Goal: Use online tool/utility: Utilize a website feature to perform a specific function

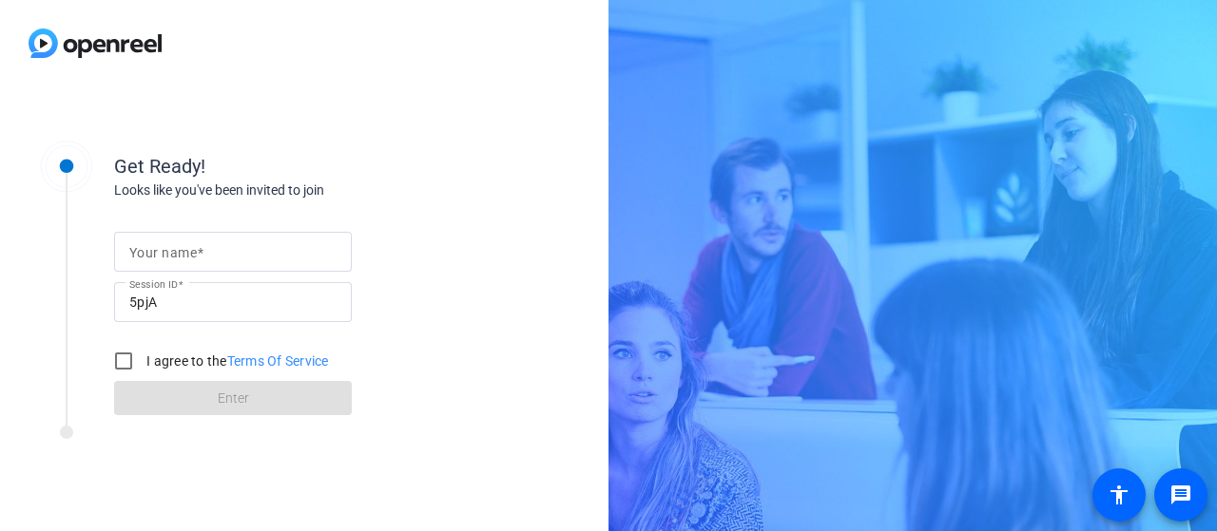
click at [200, 258] on span at bounding box center [200, 252] width 7 height 15
click at [200, 258] on input "Your name" at bounding box center [232, 252] width 207 height 23
type input "[PERSON_NAME], home"
click at [124, 361] on input "I agree to the Terms Of Service" at bounding box center [124, 361] width 38 height 38
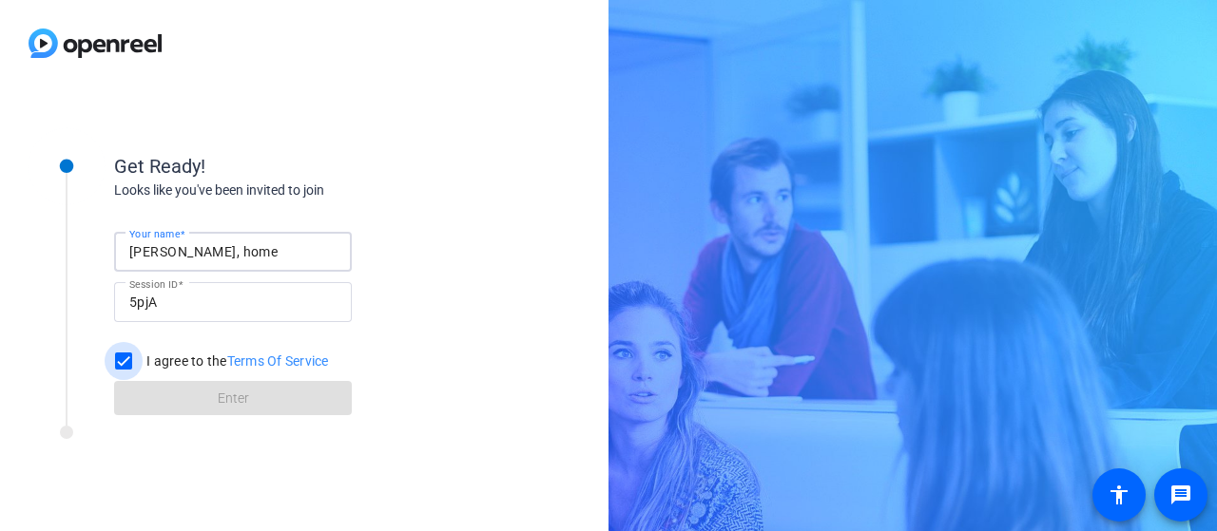
checkbox input "true"
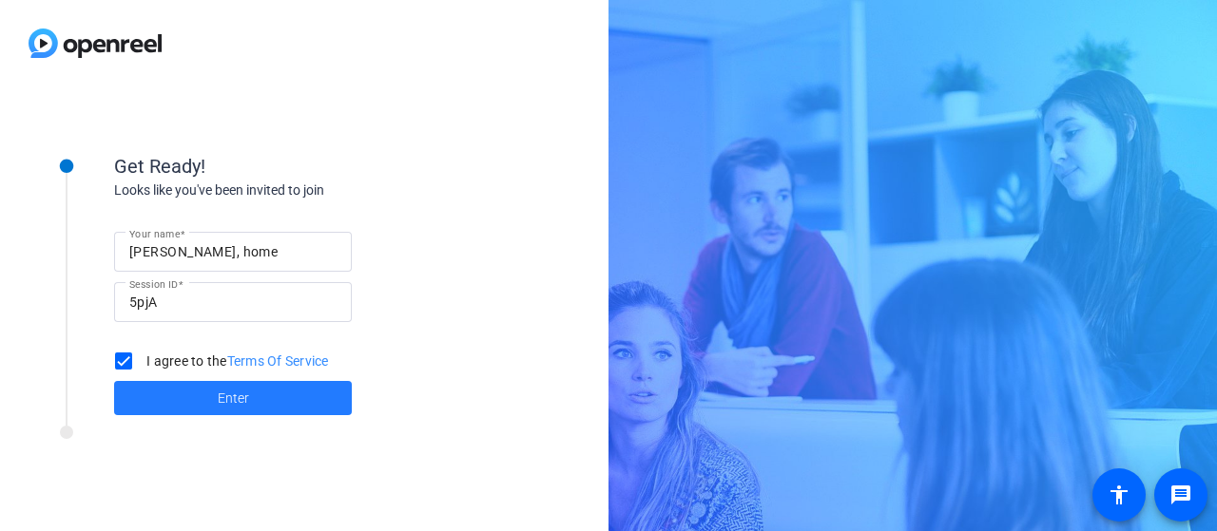
click at [246, 402] on span "Enter" at bounding box center [233, 399] width 31 height 20
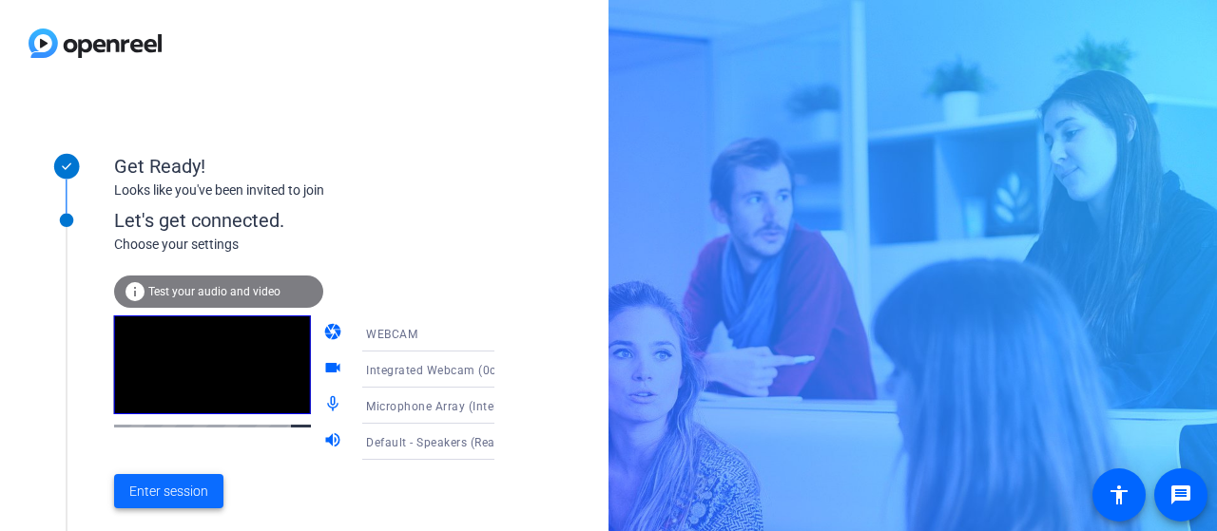
click at [185, 488] on span "Enter session" at bounding box center [168, 492] width 79 height 20
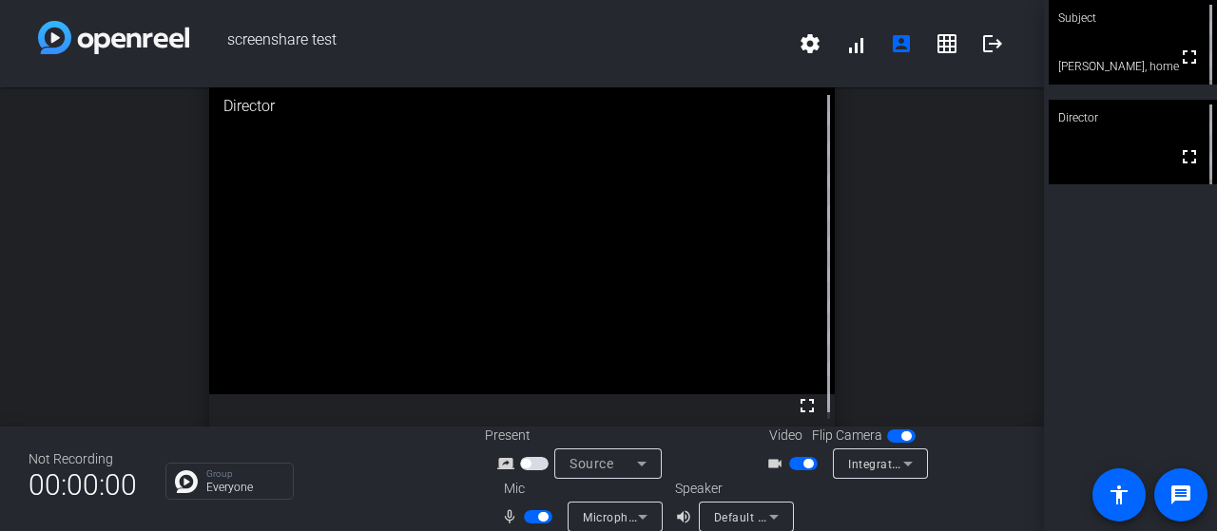
click at [1012, 169] on div "open_in_new Director fullscreen" at bounding box center [522, 256] width 1044 height 339
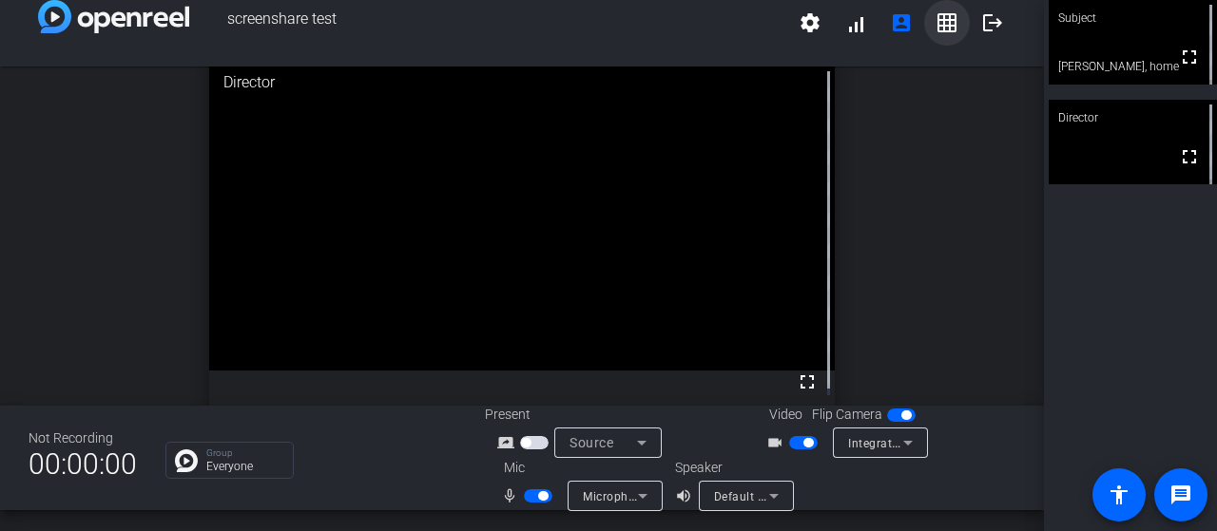
click at [933, 9] on span at bounding box center [947, 23] width 46 height 46
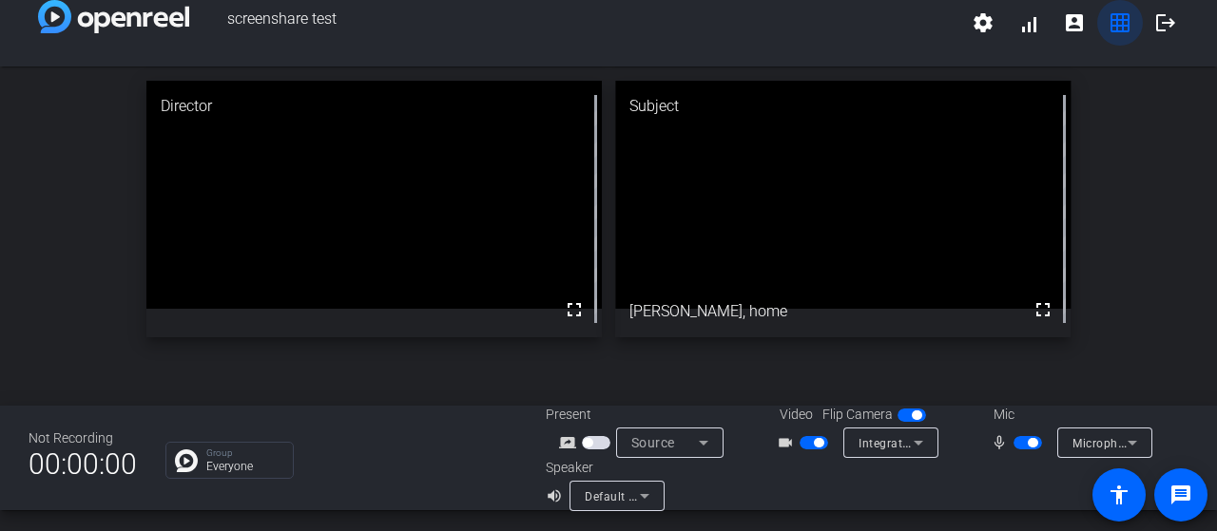
scroll to position [0, 0]
click at [557, 501] on mat-icon "volume_up" at bounding box center [557, 496] width 23 height 23
click at [547, 495] on mat-icon "volume_up" at bounding box center [557, 496] width 23 height 23
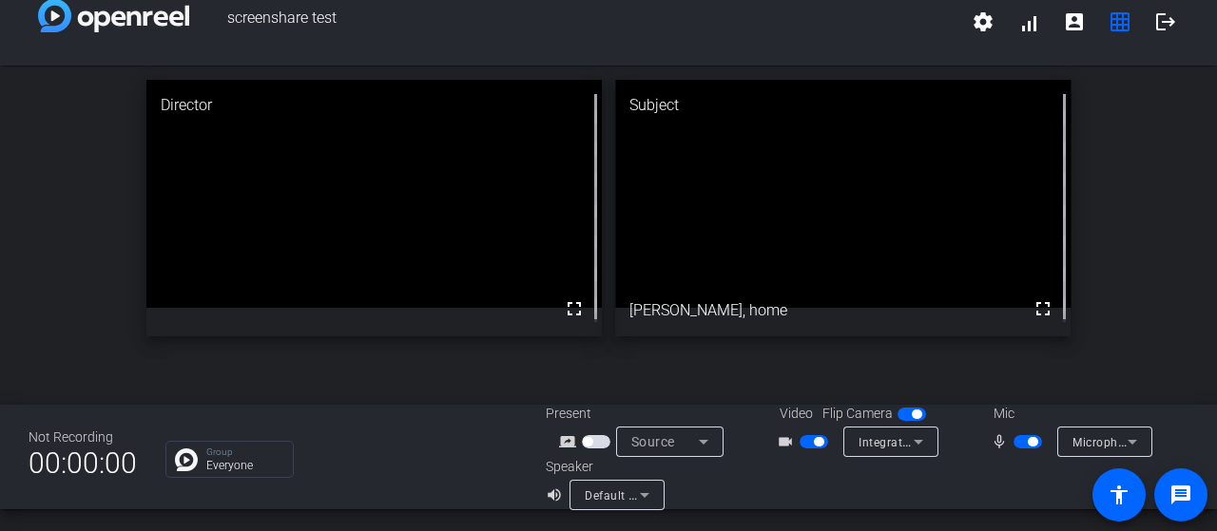
click at [1028, 438] on span "button" at bounding box center [1033, 442] width 10 height 10
click at [1070, 25] on mat-icon "account_box" at bounding box center [1074, 21] width 23 height 23
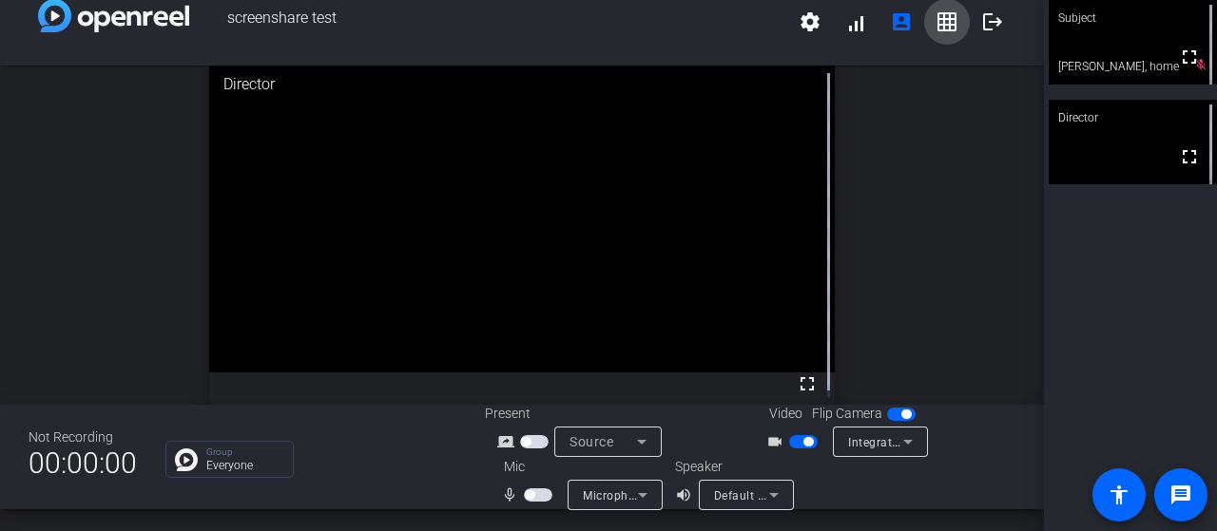
click at [939, 14] on mat-icon "grid_on" at bounding box center [946, 21] width 23 height 23
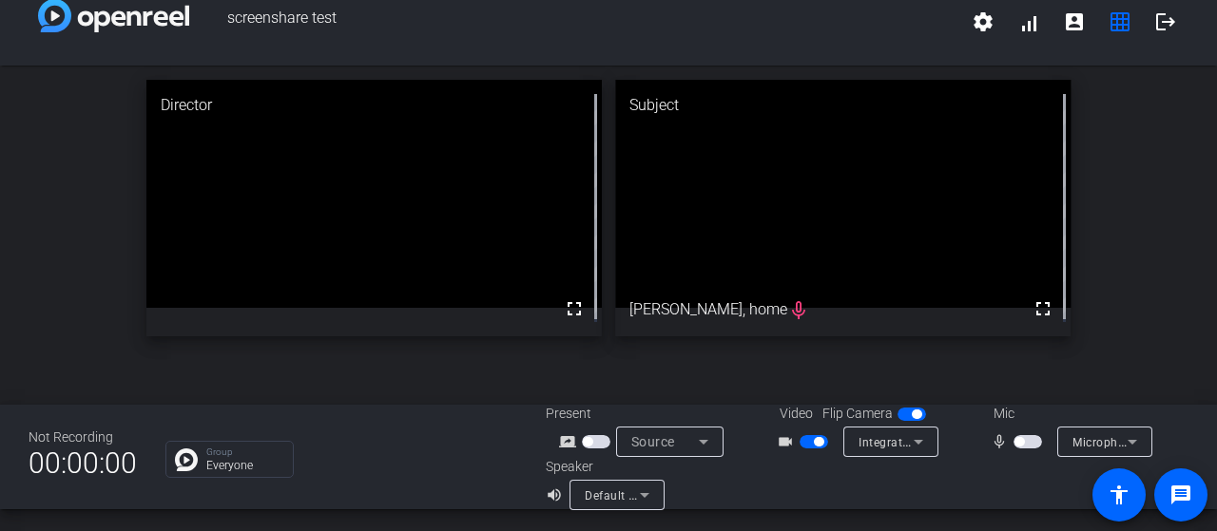
click at [680, 438] on div "Source" at bounding box center [664, 442] width 67 height 23
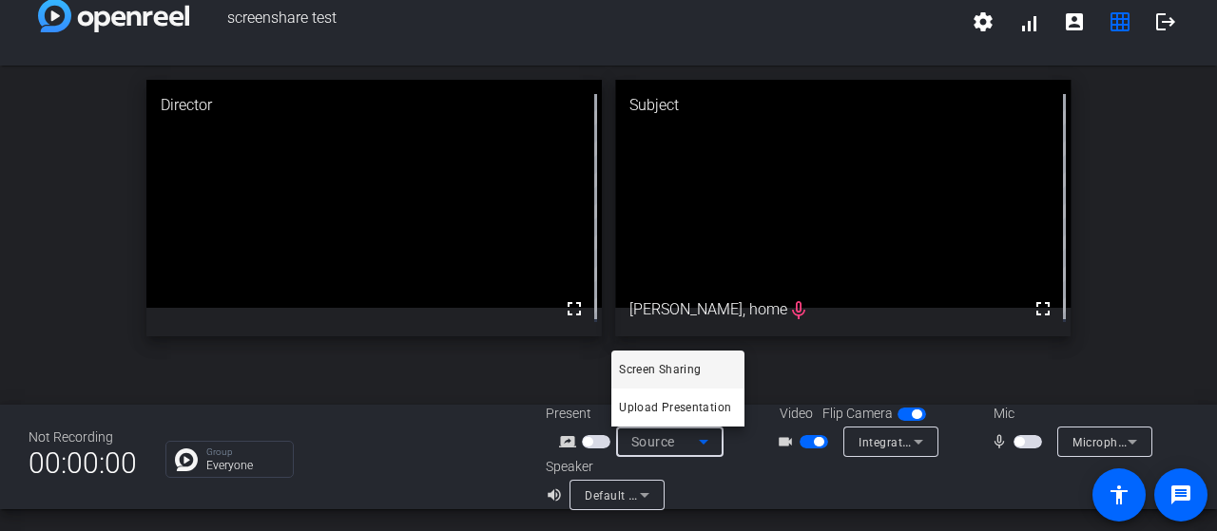
click at [593, 444] on div at bounding box center [608, 265] width 1217 height 531
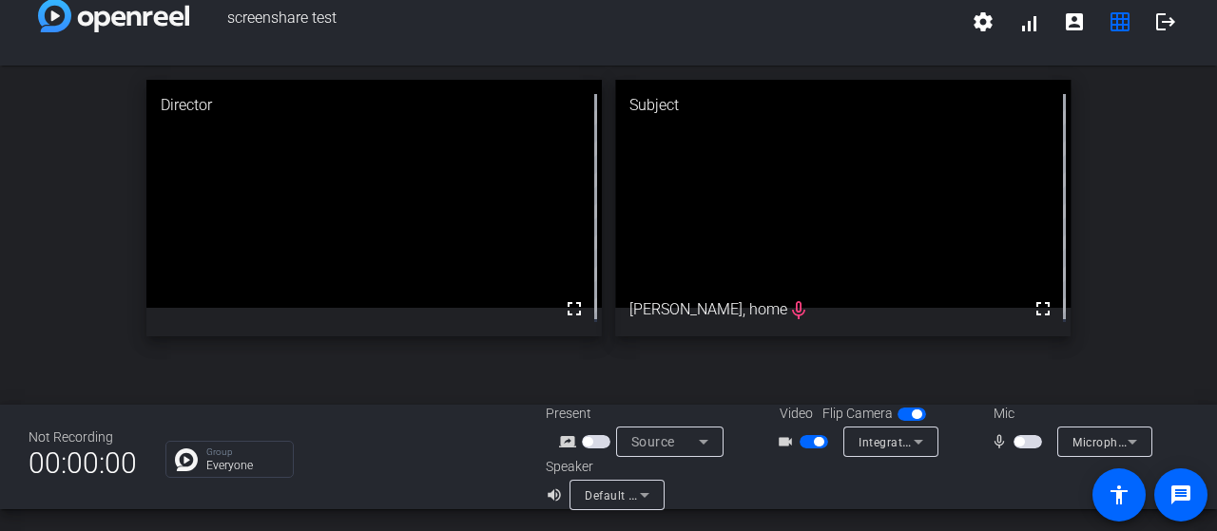
click at [593, 441] on span "button" at bounding box center [596, 441] width 29 height 13
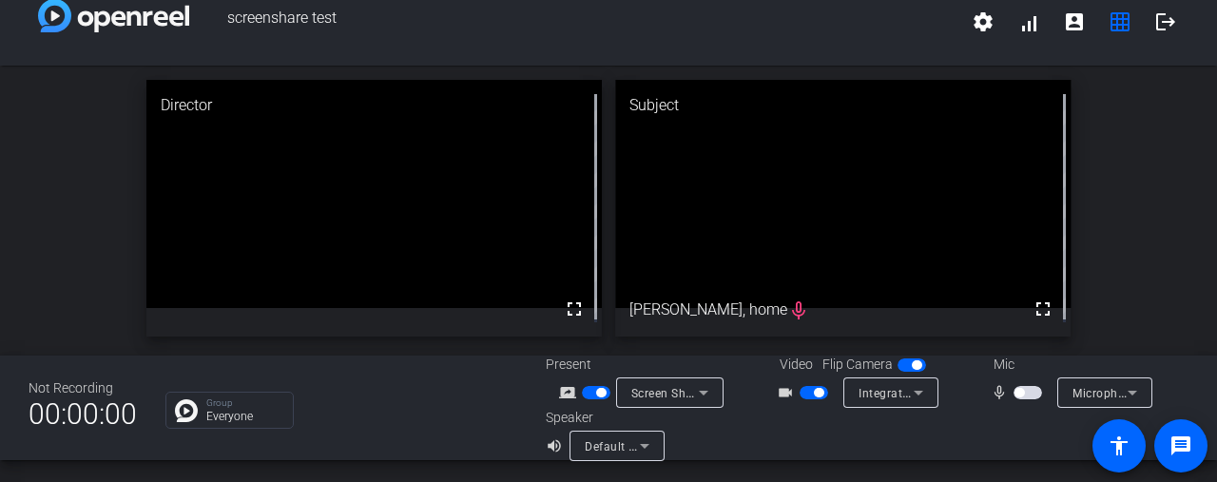
click at [583, 394] on span "button" at bounding box center [596, 392] width 29 height 13
click at [599, 389] on span "button" at bounding box center [596, 392] width 29 height 13
click at [589, 394] on div at bounding box center [598, 392] width 32 height 13
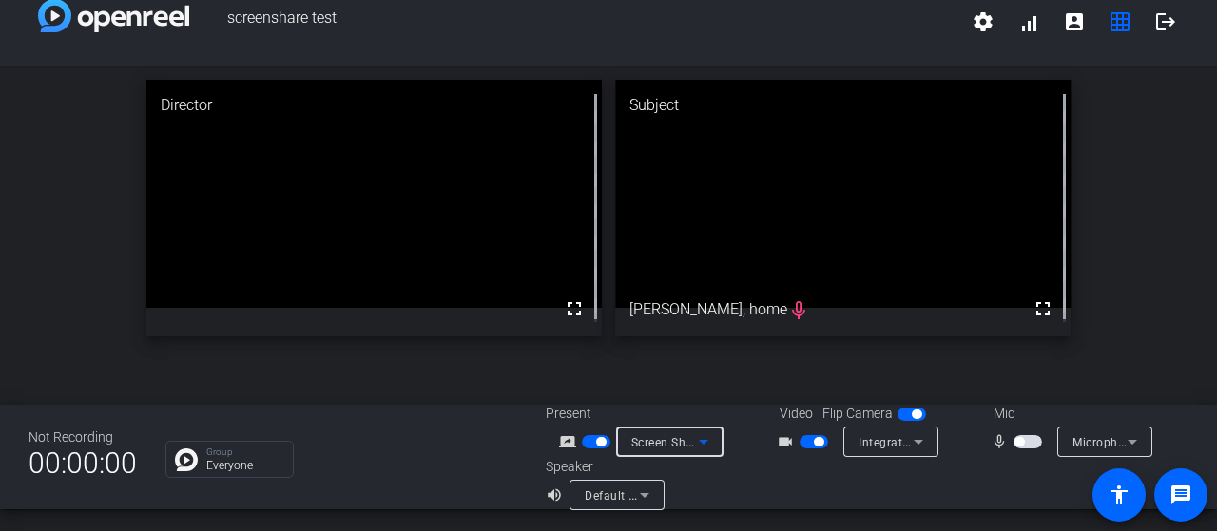
click at [652, 431] on div "Screen Sharing" at bounding box center [664, 443] width 67 height 24
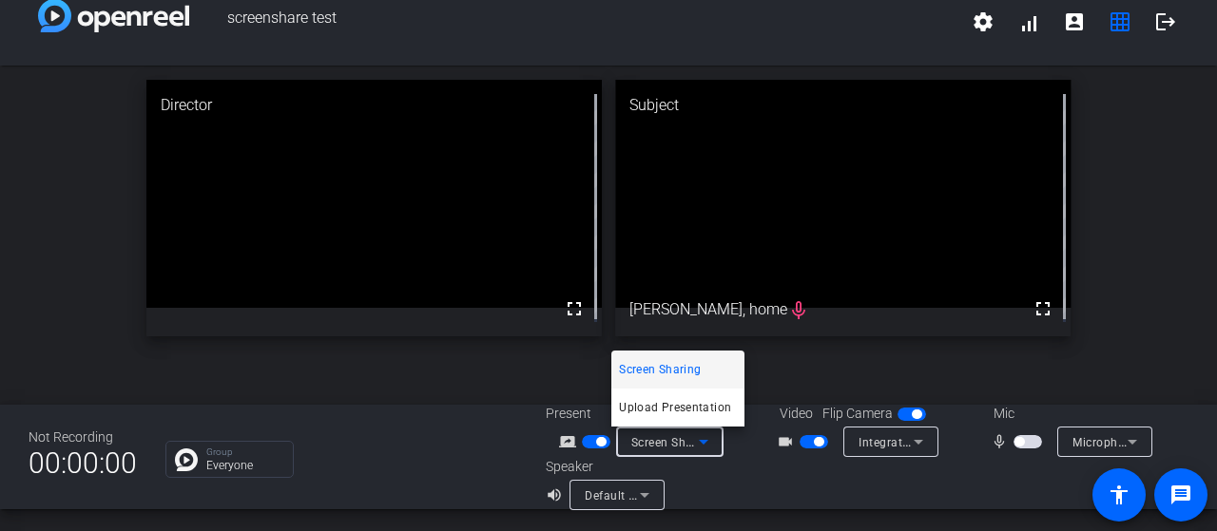
click at [667, 368] on span "Screen Sharing" at bounding box center [660, 369] width 82 height 23
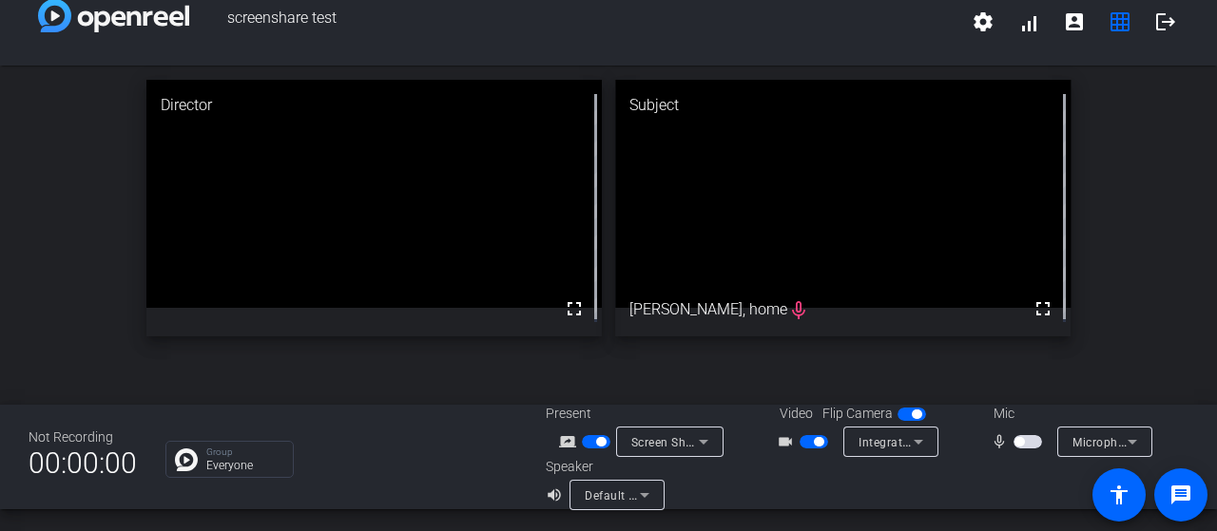
click at [589, 442] on span "button" at bounding box center [596, 441] width 29 height 13
click at [592, 442] on span "button" at bounding box center [596, 441] width 29 height 13
click at [596, 442] on span "button" at bounding box center [601, 442] width 10 height 10
click at [591, 442] on span "button" at bounding box center [596, 441] width 29 height 13
